Goal: Information Seeking & Learning: Find specific fact

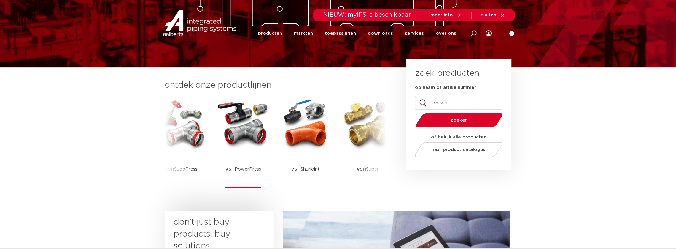
click at [247, 130] on img at bounding box center [242, 123] width 53 height 53
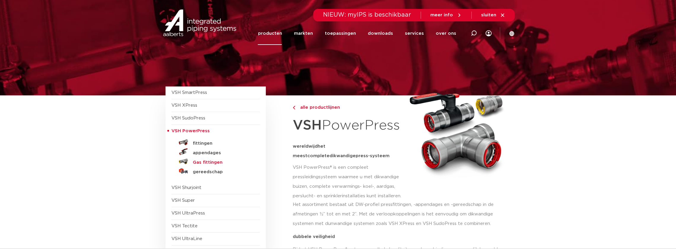
click at [212, 162] on h5 "Gas fittingen" at bounding box center [222, 162] width 59 height 5
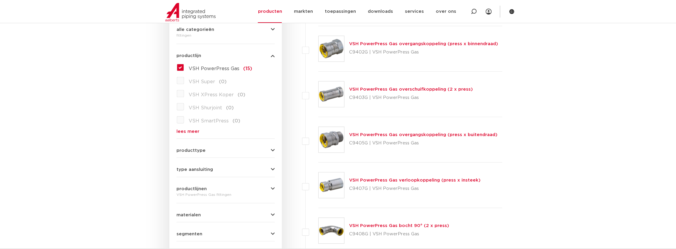
scroll to position [49, 0]
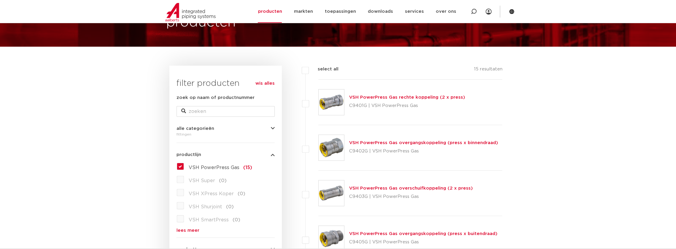
click at [416, 97] on link "VSH PowerPress Gas rechte koppeling (2 x press)" at bounding box center [407, 97] width 116 height 4
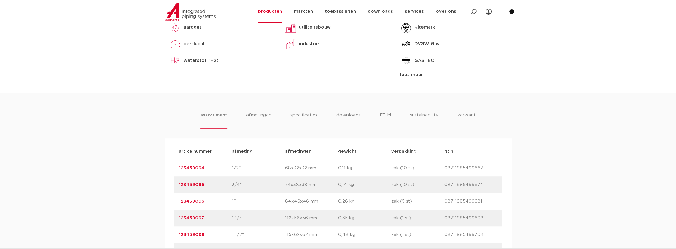
scroll to position [395, 0]
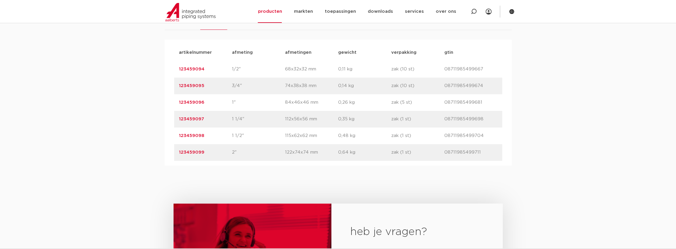
click at [189, 151] on link "123459099" at bounding box center [192, 152] width 26 height 4
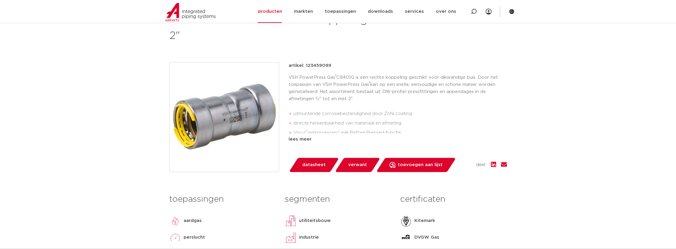
scroll to position [99, 0]
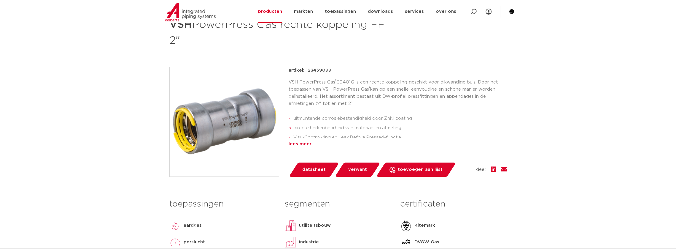
click at [296, 142] on div "lees meer" at bounding box center [398, 143] width 218 height 7
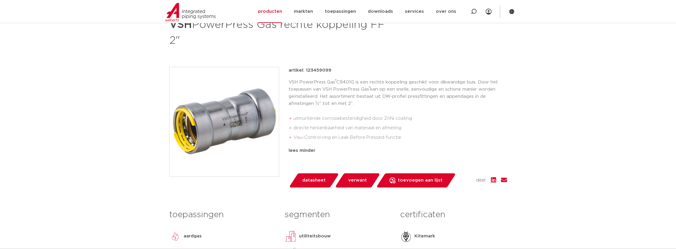
scroll to position [0, 0]
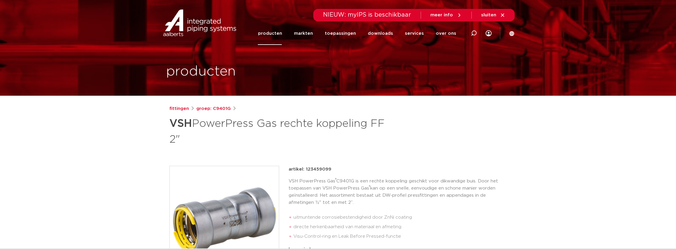
drag, startPoint x: 305, startPoint y: 169, endPoint x: 329, endPoint y: 169, distance: 24.3
click at [329, 169] on p "artikel: 123459099" at bounding box center [310, 168] width 43 height 7
click at [340, 168] on div "artikel: 123459099" at bounding box center [398, 168] width 218 height 7
drag, startPoint x: 305, startPoint y: 170, endPoint x: 331, endPoint y: 169, distance: 25.8
click at [331, 169] on div "artikel: 123459099" at bounding box center [398, 168] width 218 height 7
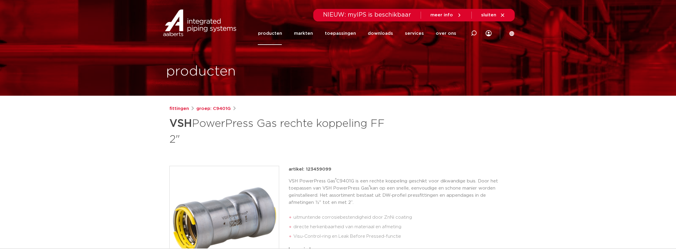
click at [342, 165] on div "artikel: 123459099" at bounding box center [398, 168] width 218 height 7
drag, startPoint x: 343, startPoint y: 166, endPoint x: 342, endPoint y: 170, distance: 4.2
click at [343, 166] on div "artikel: 123459099" at bounding box center [398, 168] width 218 height 7
drag, startPoint x: 339, startPoint y: 175, endPoint x: 337, endPoint y: 178, distance: 3.6
click at [339, 175] on div "artikel: 123459099 VSH PowerPress Gas ® C9401G is een rechte koppeling geschikt…" at bounding box center [398, 218] width 218 height 106
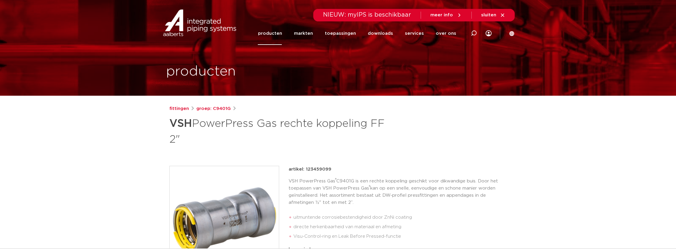
click at [346, 164] on div "fittingen groep: C9401G VSH PowerPress Gas rechte koppeling FF 2" ® ®" at bounding box center [338, 252] width 347 height 295
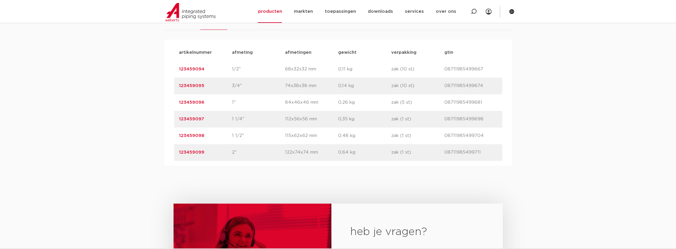
click at [124, 157] on div "assortiment [GEOGRAPHIC_DATA] specificaties downloads ETIM sustainability verwa…" at bounding box center [338, 79] width 676 height 171
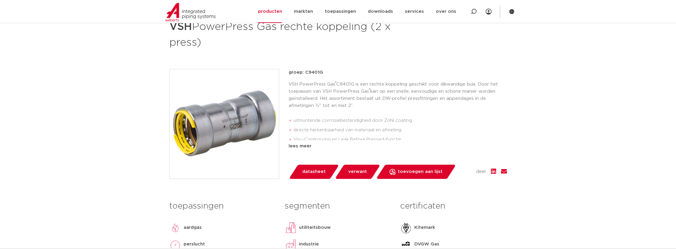
scroll to position [99, 0]
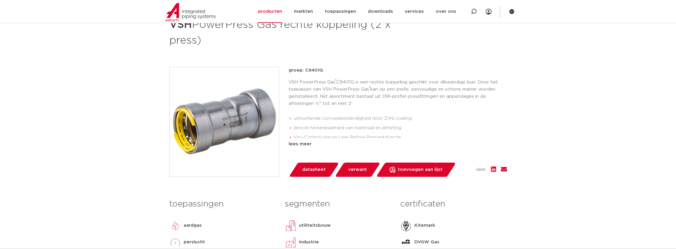
click at [220, 110] on img at bounding box center [224, 121] width 109 height 109
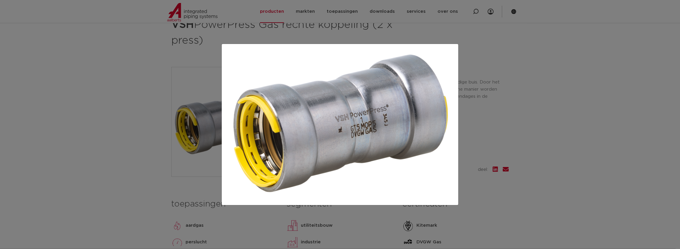
click at [361, 133] on img at bounding box center [340, 124] width 227 height 151
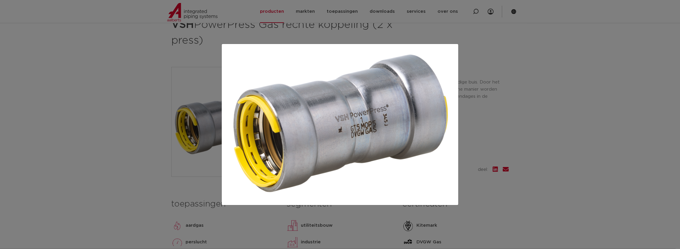
click at [361, 133] on img at bounding box center [340, 124] width 227 height 151
click at [360, 134] on img at bounding box center [340, 124] width 227 height 151
click at [359, 134] on img at bounding box center [340, 124] width 227 height 151
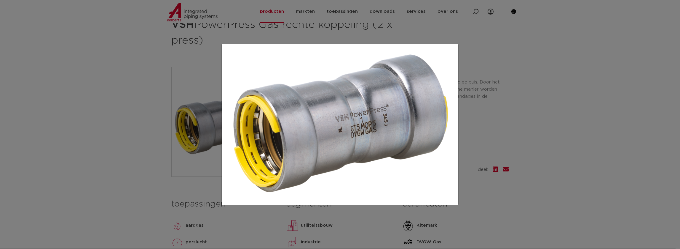
click at [158, 124] on div at bounding box center [340, 124] width 680 height 249
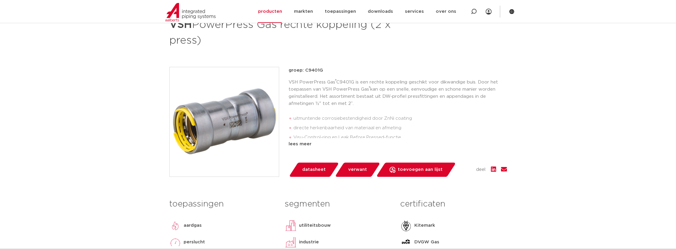
click at [234, 129] on img at bounding box center [224, 121] width 109 height 109
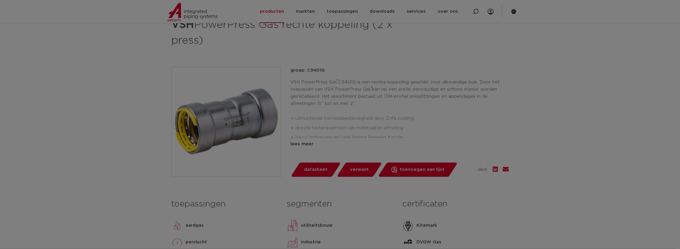
click at [234, 129] on img at bounding box center [340, 109] width 227 height 151
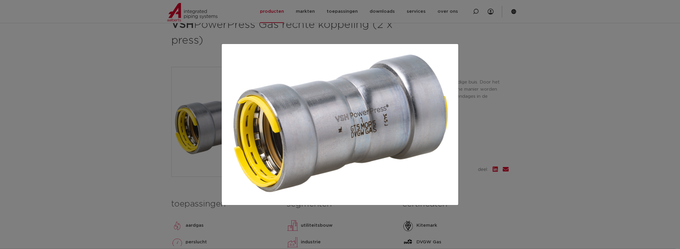
click at [312, 125] on img at bounding box center [340, 124] width 227 height 151
click at [258, 122] on img at bounding box center [340, 124] width 227 height 151
click at [196, 122] on div at bounding box center [340, 124] width 680 height 249
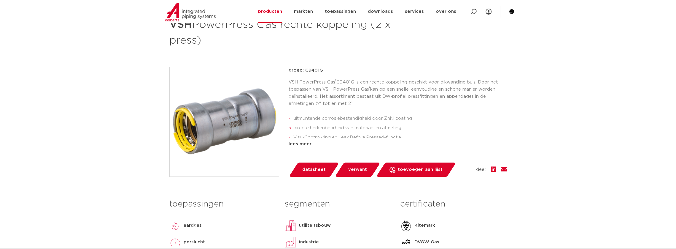
drag, startPoint x: 146, startPoint y: 126, endPoint x: 143, endPoint y: 128, distance: 3.7
click at [202, 127] on img at bounding box center [224, 121] width 109 height 109
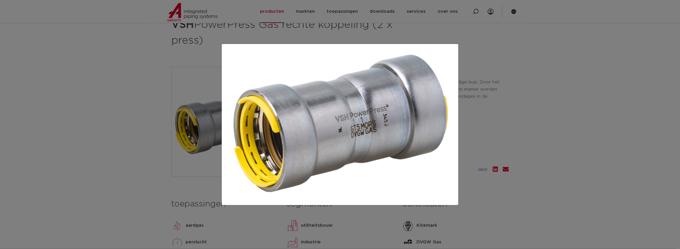
click at [118, 125] on div at bounding box center [340, 124] width 680 height 249
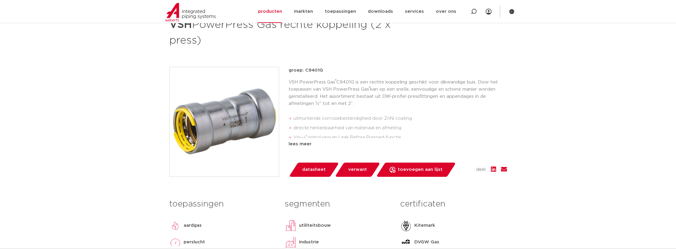
scroll to position [0, 0]
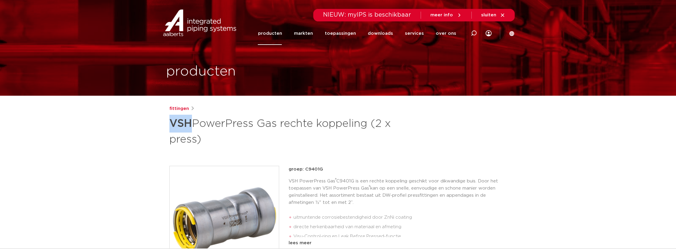
drag, startPoint x: 166, startPoint y: 124, endPoint x: 190, endPoint y: 126, distance: 23.8
click at [190, 126] on div "fittingen VSH PowerPress Gas rechte koppeling (2 x press) groep: C9401G VSH Pow…" at bounding box center [338, 247] width 347 height 284
drag, startPoint x: 170, startPoint y: 122, endPoint x: 189, endPoint y: 122, distance: 19.0
click at [189, 122] on strong "VSH" at bounding box center [180, 123] width 23 height 11
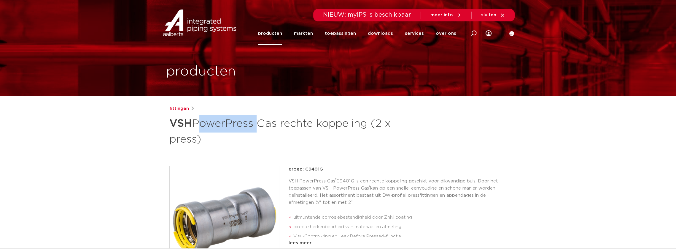
drag, startPoint x: 196, startPoint y: 124, endPoint x: 254, endPoint y: 125, distance: 57.9
click at [254, 125] on h1 "VSH PowerPress Gas rechte koppeling (2 x press)" at bounding box center [280, 130] width 223 height 32
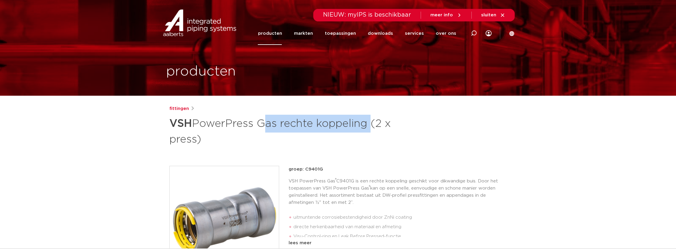
drag, startPoint x: 260, startPoint y: 123, endPoint x: 370, endPoint y: 125, distance: 109.2
click at [370, 125] on h1 "VSH PowerPress Gas rechte koppeling (2 x press)" at bounding box center [280, 130] width 223 height 32
click at [441, 125] on div "fittingen VSH PowerPress Gas rechte koppeling (2 x press)" at bounding box center [337, 126] width 337 height 42
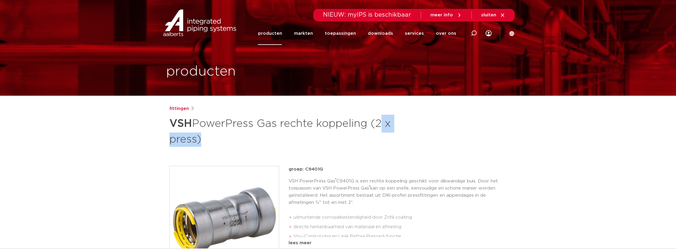
drag, startPoint x: 380, startPoint y: 124, endPoint x: 206, endPoint y: 140, distance: 174.6
click at [206, 140] on h1 "VSH PowerPress Gas rechte koppeling (2 x press)" at bounding box center [280, 130] width 223 height 32
click at [427, 122] on div "fittingen VSH PowerPress Gas rechte koppeling (2 x press)" at bounding box center [337, 126] width 337 height 42
click at [378, 125] on h1 "VSH PowerPress Gas rechte koppeling (2 x press)" at bounding box center [280, 130] width 223 height 32
drag, startPoint x: 393, startPoint y: 127, endPoint x: 390, endPoint y: 140, distance: 13.4
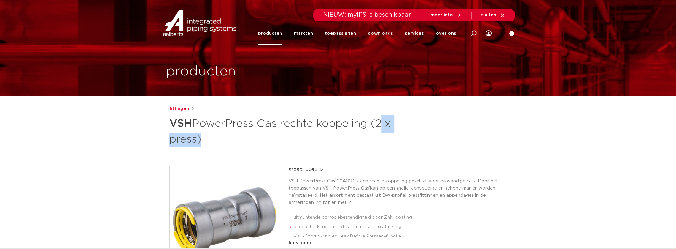
click at [393, 127] on div "fittingen VSH PowerPress Gas rechte koppeling (2 x press)" at bounding box center [337, 126] width 337 height 42
click at [347, 136] on h1 "VSH PowerPress Gas rechte koppeling (2 x press)" at bounding box center [280, 130] width 223 height 32
drag, startPoint x: 380, startPoint y: 123, endPoint x: 204, endPoint y: 138, distance: 175.9
click at [204, 138] on h1 "VSH PowerPress Gas rechte koppeling (2 x press)" at bounding box center [280, 130] width 223 height 32
drag, startPoint x: 201, startPoint y: 139, endPoint x: 207, endPoint y: 140, distance: 6.1
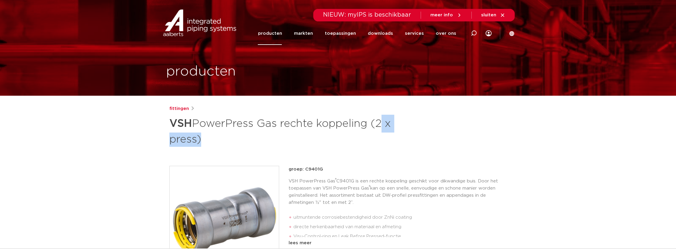
click at [201, 139] on h1 "VSH PowerPress Gas rechte koppeling (2 x press)" at bounding box center [280, 130] width 223 height 32
click at [214, 145] on h1 "VSH PowerPress Gas rechte koppeling (2 x press)" at bounding box center [280, 130] width 223 height 32
drag, startPoint x: 380, startPoint y: 123, endPoint x: 205, endPoint y: 140, distance: 176.1
click at [205, 140] on h1 "VSH PowerPress Gas rechte koppeling (2 x press)" at bounding box center [280, 130] width 223 height 32
click at [510, 140] on div "fittingen VSH PowerPress Gas rechte koppeling (2 x press) groep: C9401G VSH Pow…" at bounding box center [338, 247] width 347 height 284
